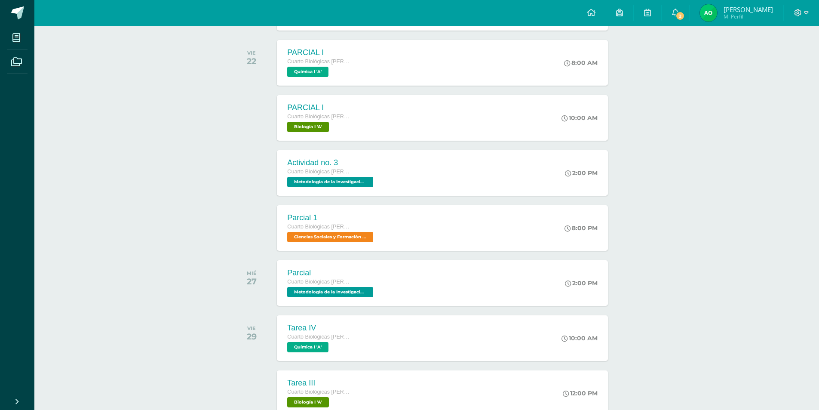
scroll to position [465, 0]
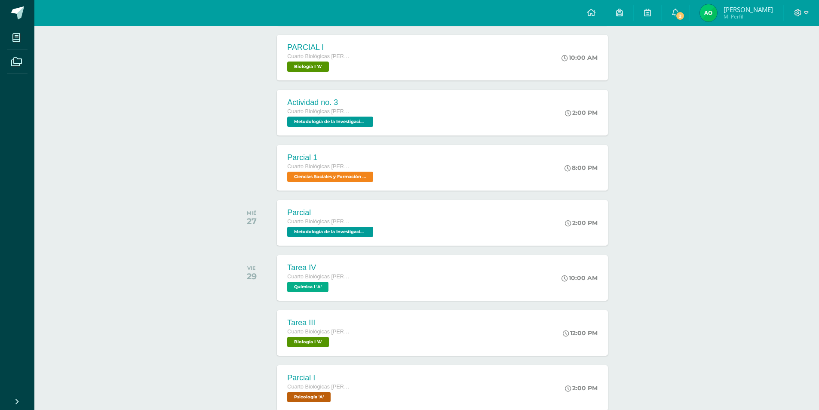
drag, startPoint x: 647, startPoint y: 218, endPoint x: 647, endPoint y: 223, distance: 5.2
click at [647, 223] on div "Actividades recientes y próximas Tablero Pendientes de entrega Entregadas todas…" at bounding box center [426, 168] width 785 height 1214
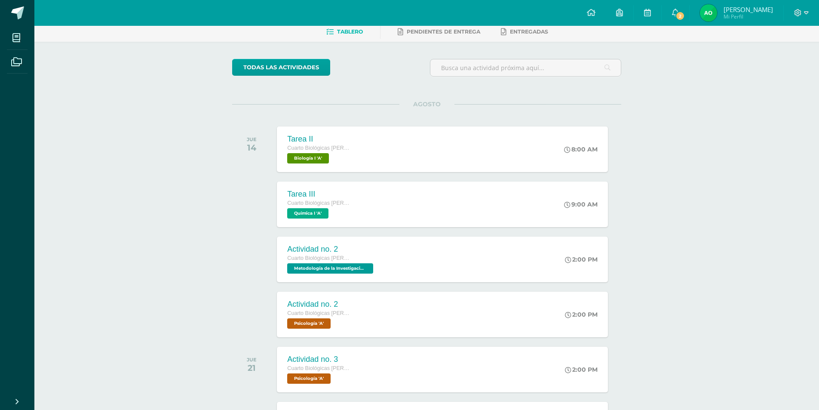
scroll to position [0, 0]
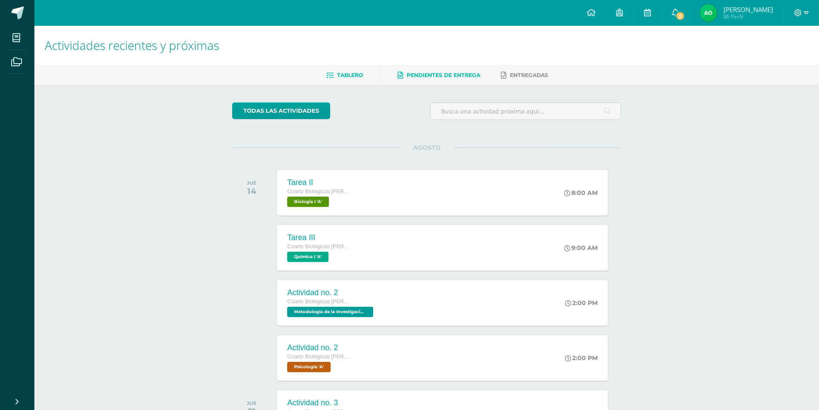
click at [420, 69] on link "Pendientes de entrega" at bounding box center [439, 75] width 83 height 14
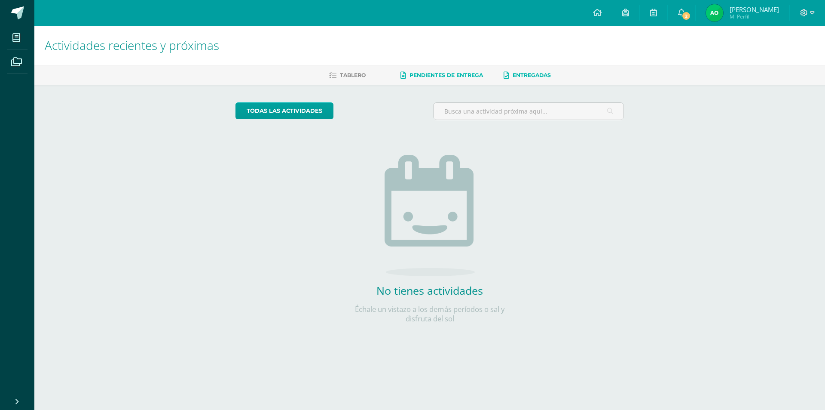
click at [519, 74] on span "Entregadas" at bounding box center [532, 75] width 38 height 6
click at [335, 75] on link "Tablero" at bounding box center [347, 75] width 37 height 14
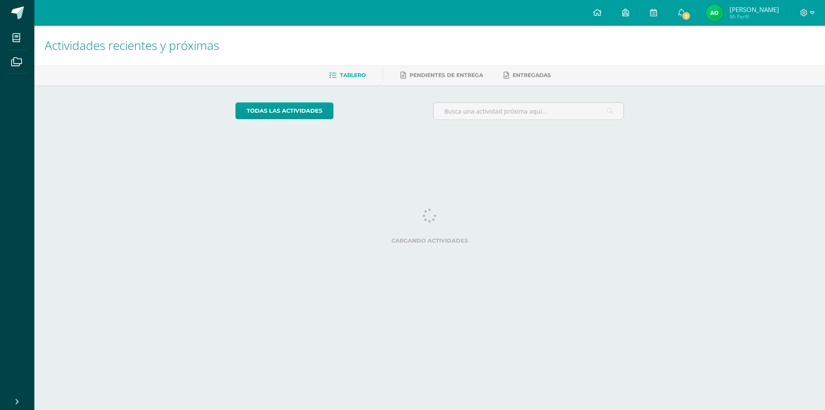
click at [807, 18] on div at bounding box center [807, 13] width 35 height 26
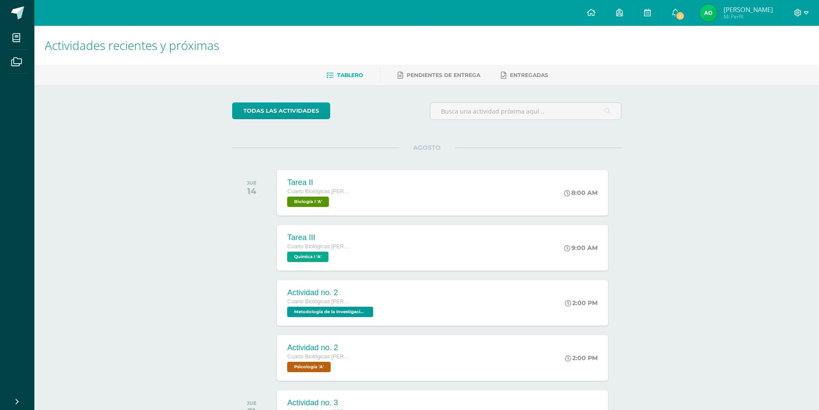
click at [803, 8] on span at bounding box center [801, 12] width 15 height 9
click at [677, 10] on icon at bounding box center [675, 13] width 7 height 8
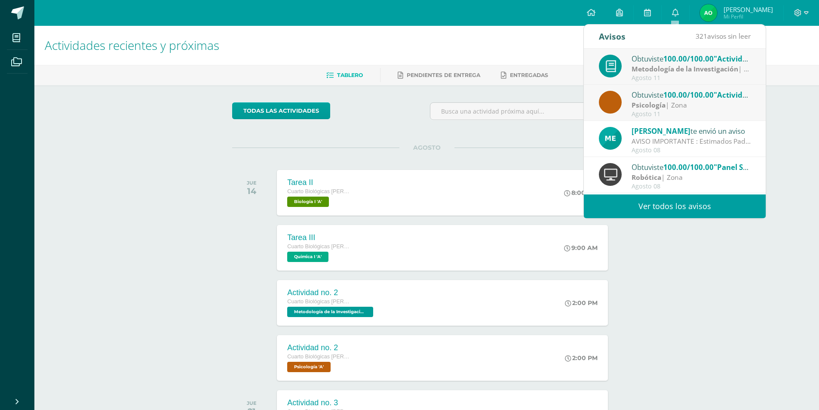
click at [785, 120] on div "Actividades recientes y próximas Tablero Pendientes de entrega Entregadas todas…" at bounding box center [426, 285] width 785 height 519
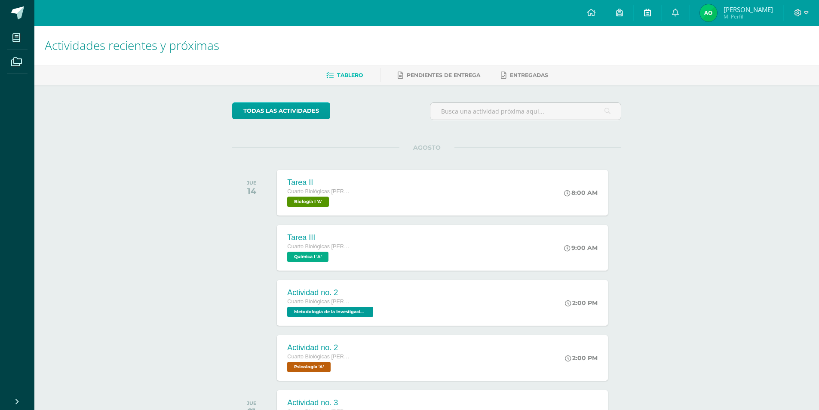
click at [649, 21] on link at bounding box center [648, 13] width 28 height 26
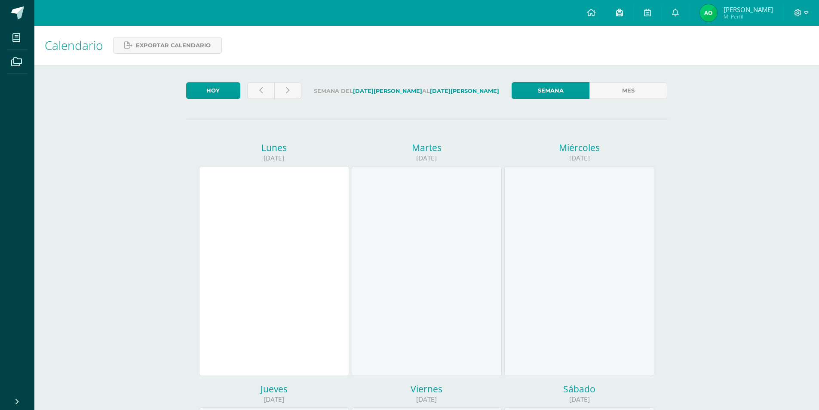
click at [623, 5] on link at bounding box center [620, 13] width 28 height 26
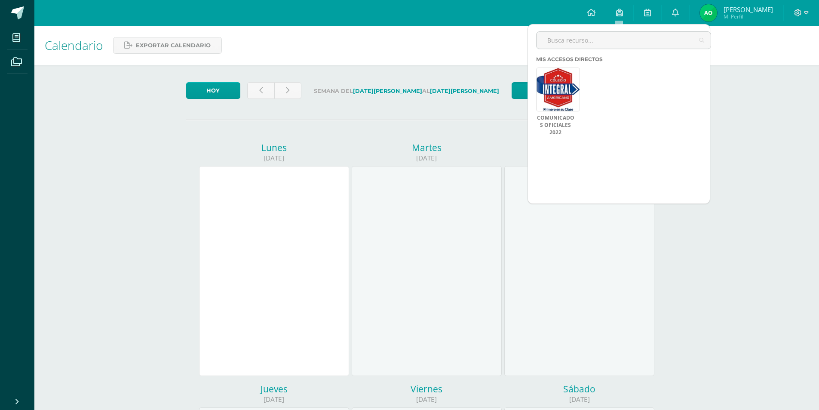
click at [645, 91] on div "COMUNICADOS OFICIALES 2022 Aún no hay accesos directos a los que puedas acceder…" at bounding box center [627, 103] width 182 height 73
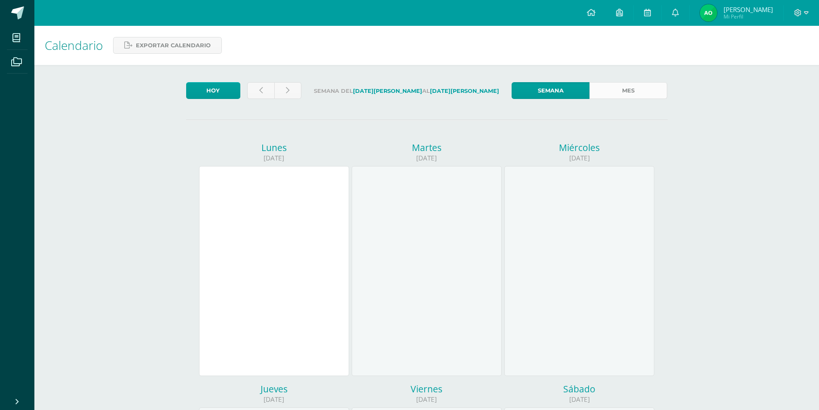
click at [639, 85] on link "Mes" at bounding box center [628, 90] width 78 height 17
click at [590, 7] on link at bounding box center [591, 13] width 29 height 26
